Goal: Task Accomplishment & Management: Use online tool/utility

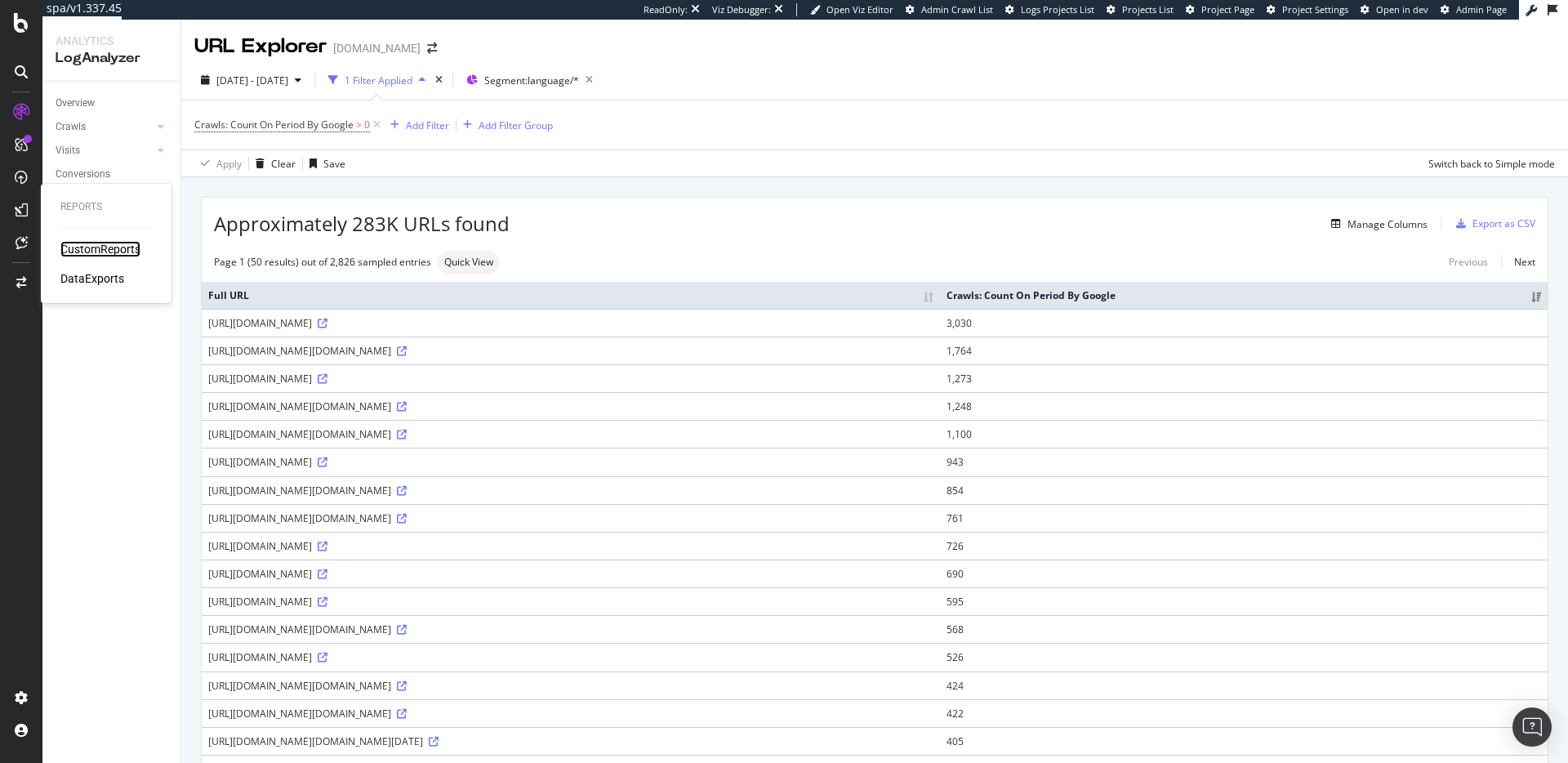
click at [105, 245] on div "CustomReports" at bounding box center [101, 249] width 80 height 16
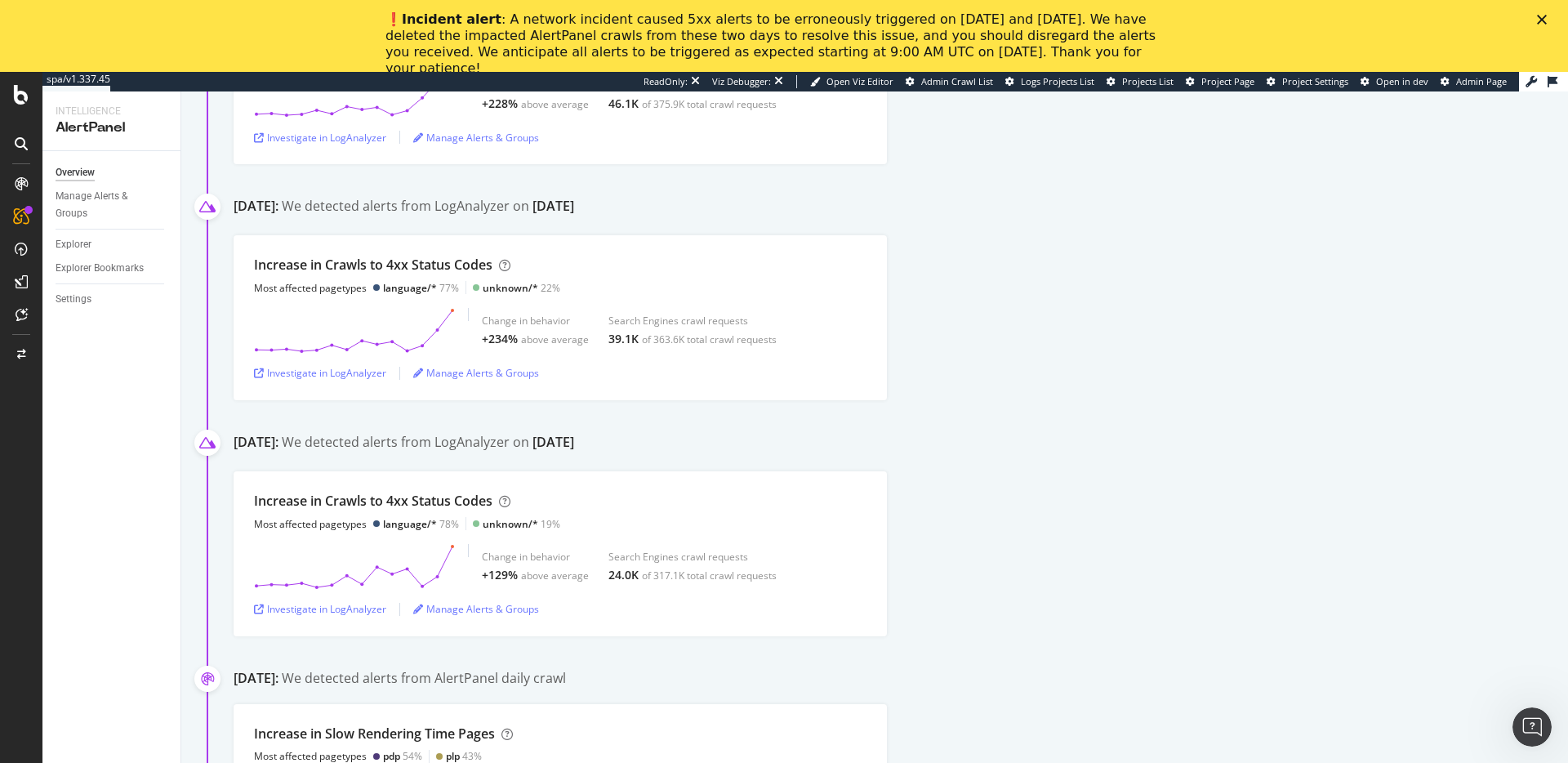
scroll to position [753, 0]
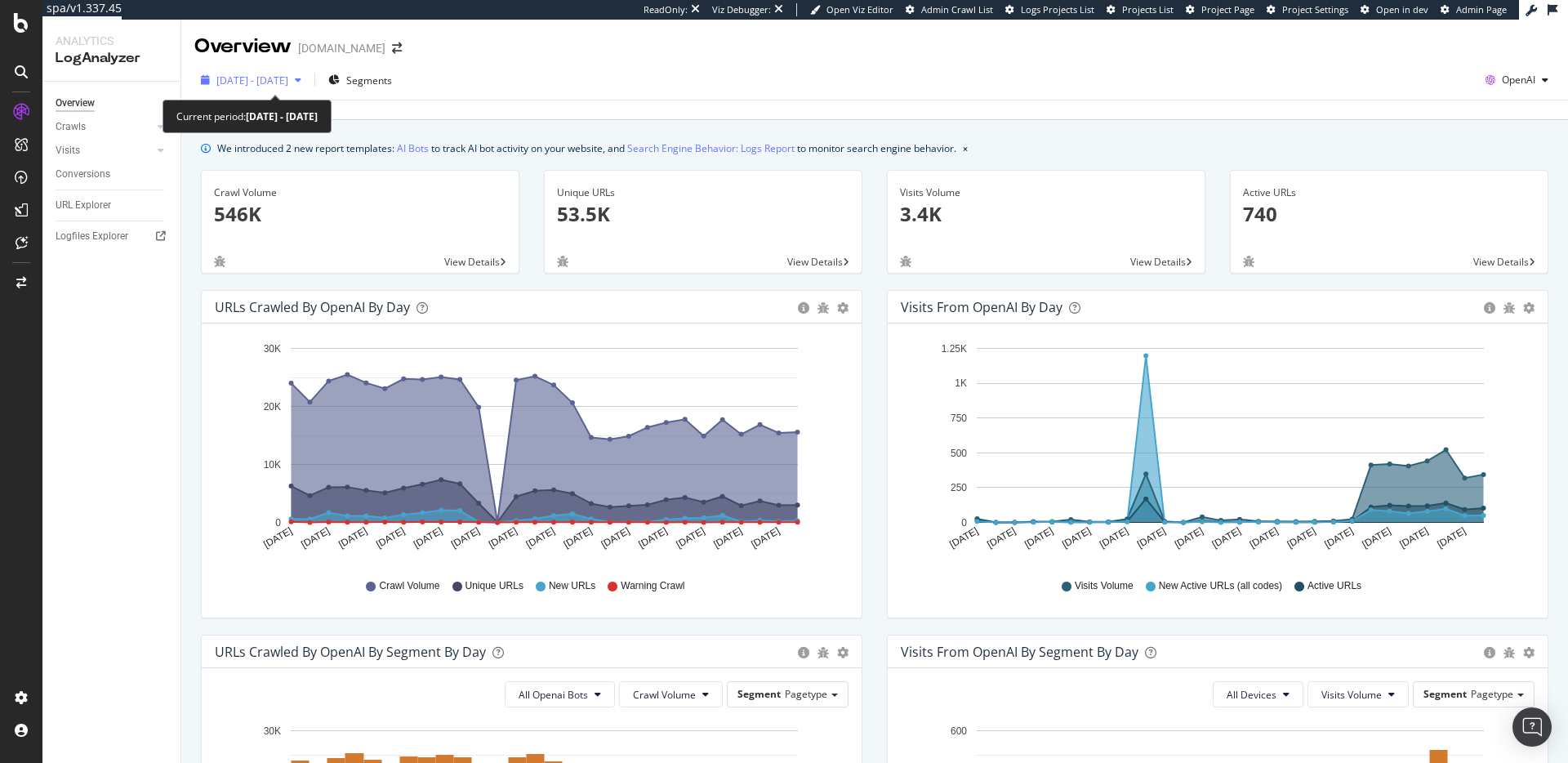
click at [288, 77] on span "2025 Aug. 27th - Sep. 23rd" at bounding box center [252, 81] width 72 height 14
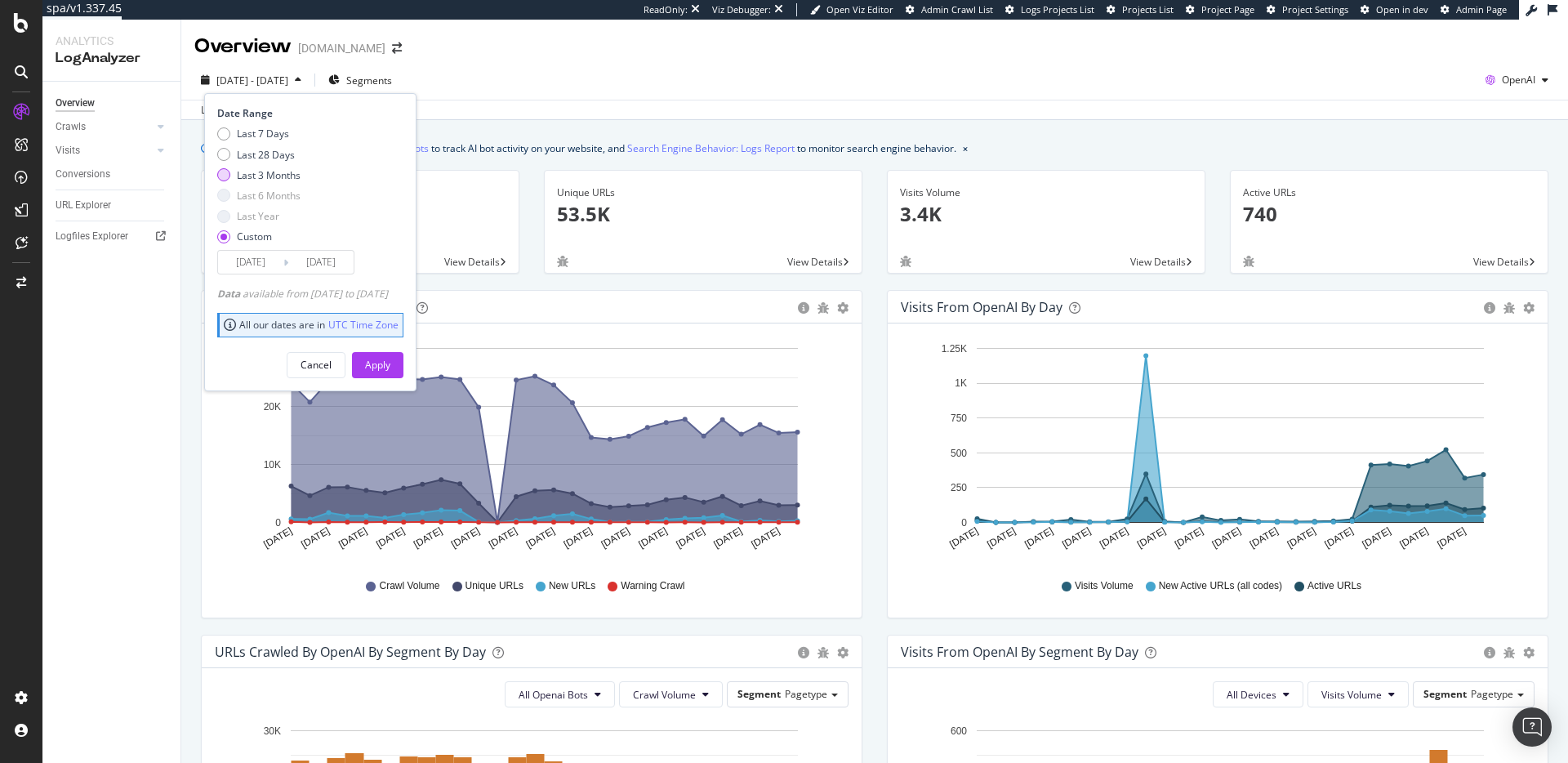
drag, startPoint x: 286, startPoint y: 149, endPoint x: 296, endPoint y: 177, distance: 29.7
click at [286, 149] on div "Last 28 Days" at bounding box center [265, 154] width 58 height 14
type input "2025/08/28"
type input "2025/09/24"
click at [403, 356] on button "Apply" at bounding box center [377, 365] width 51 height 26
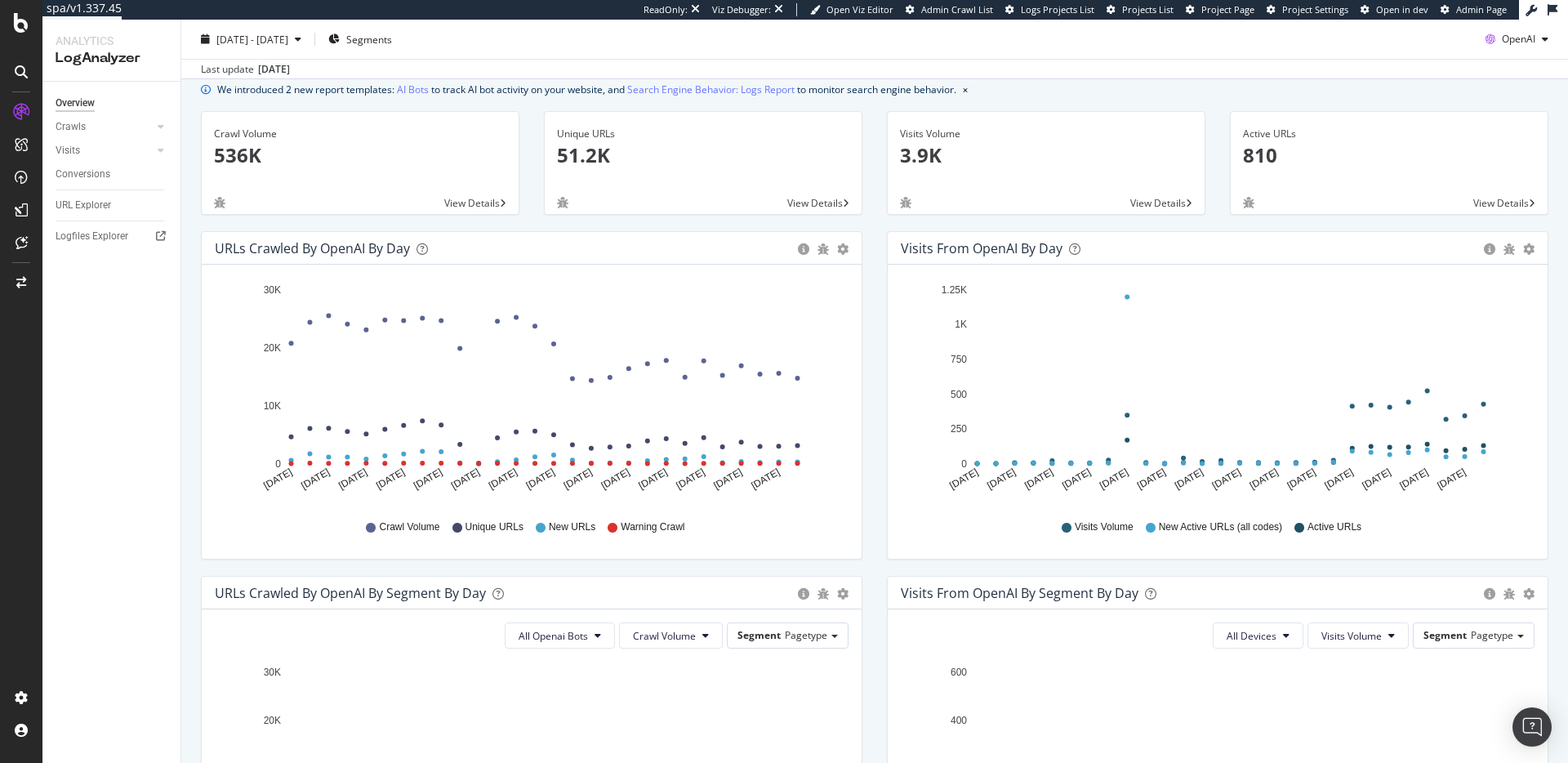
scroll to position [17, 0]
